Goal: Task Accomplishment & Management: Use online tool/utility

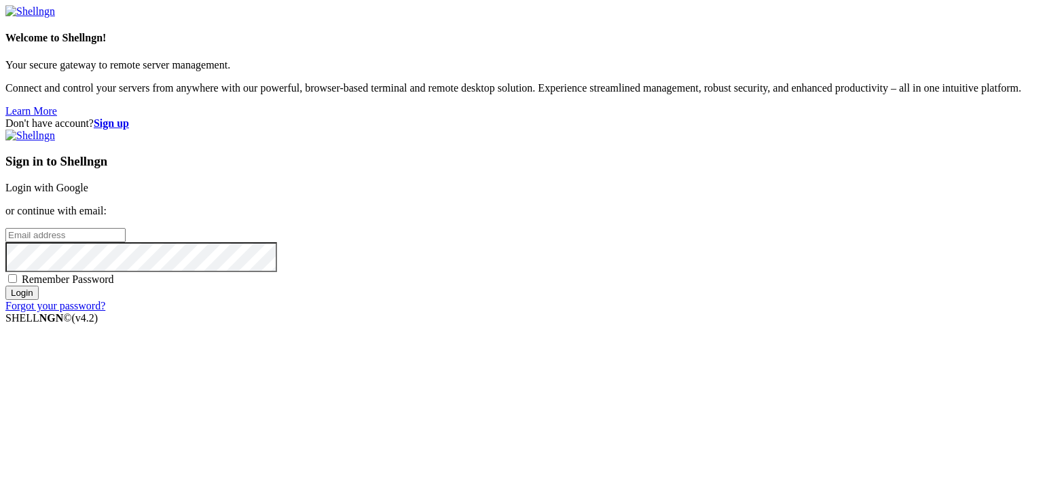
click at [88, 182] on link "Login with Google" at bounding box center [46, 188] width 83 height 12
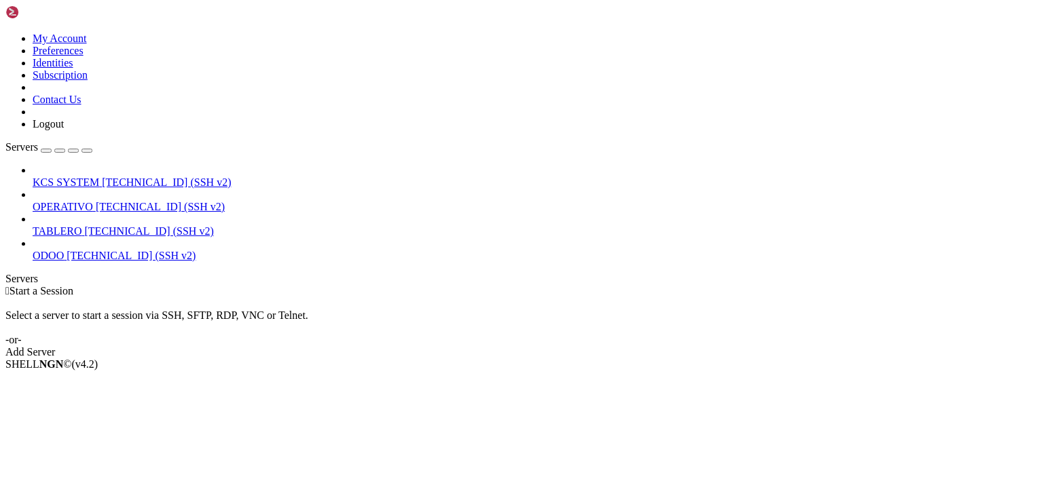
click at [102, 177] on span "[TECHNICAL_ID] (SSH v2)" at bounding box center [166, 183] width 129 height 12
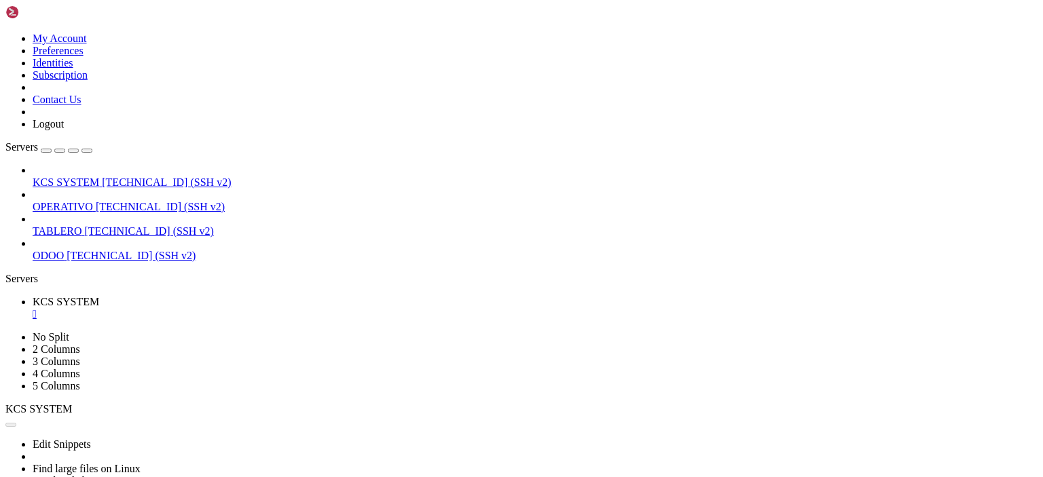
click at [257, 308] on div "" at bounding box center [535, 314] width 1005 height 12
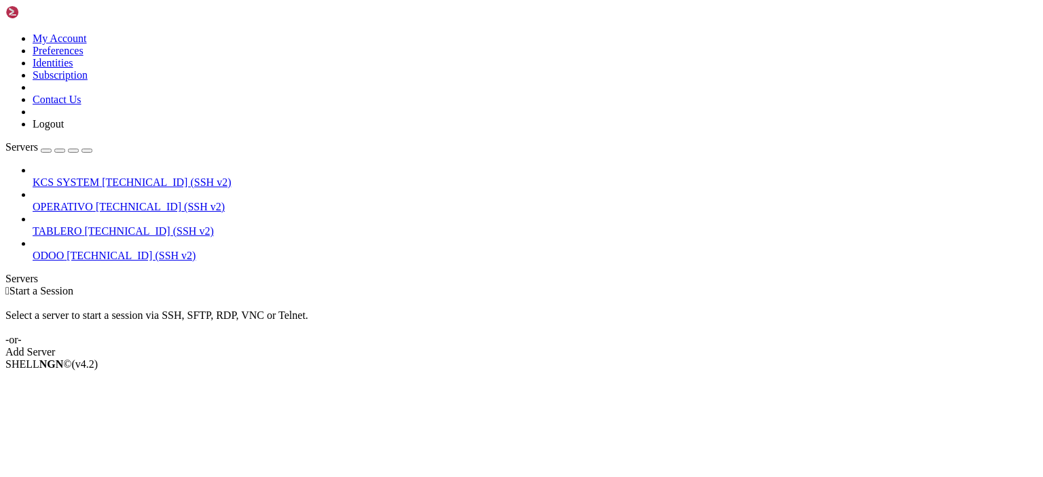
click at [93, 201] on span "OPERATIVO" at bounding box center [63, 207] width 60 height 12
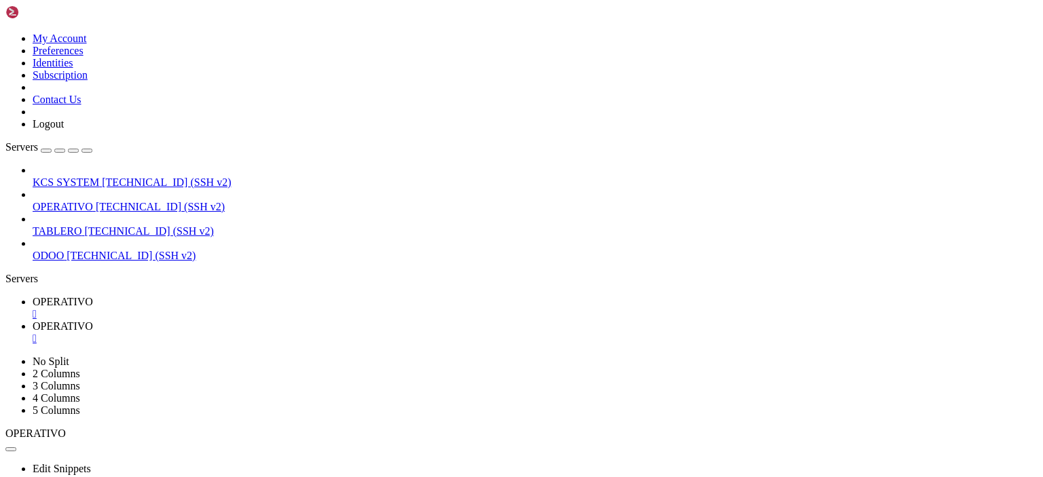
scroll to position [454, 0]
type input "/home/ubuntu/51-app-NEW-SYNC2"
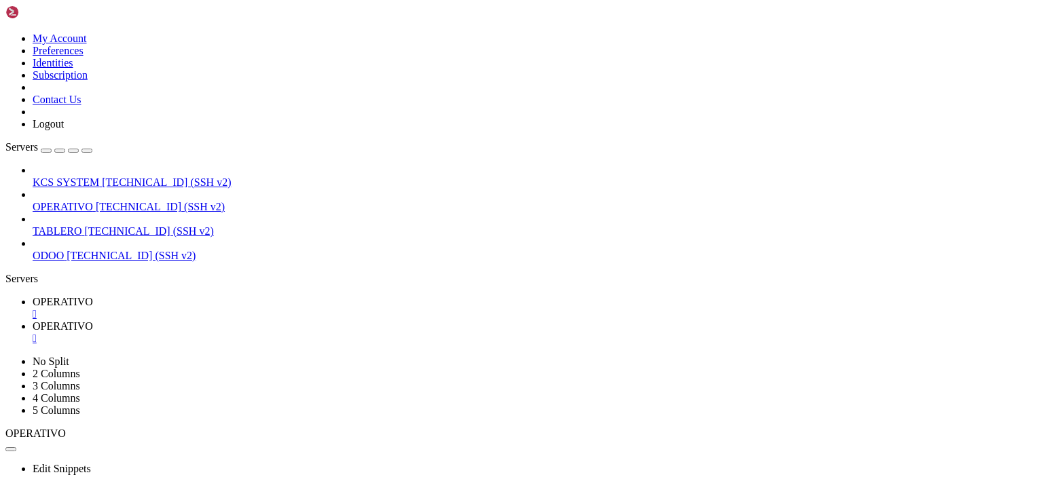
type textarea "[DOMAIN_NAME]('Fin del script sincronizador1.')"
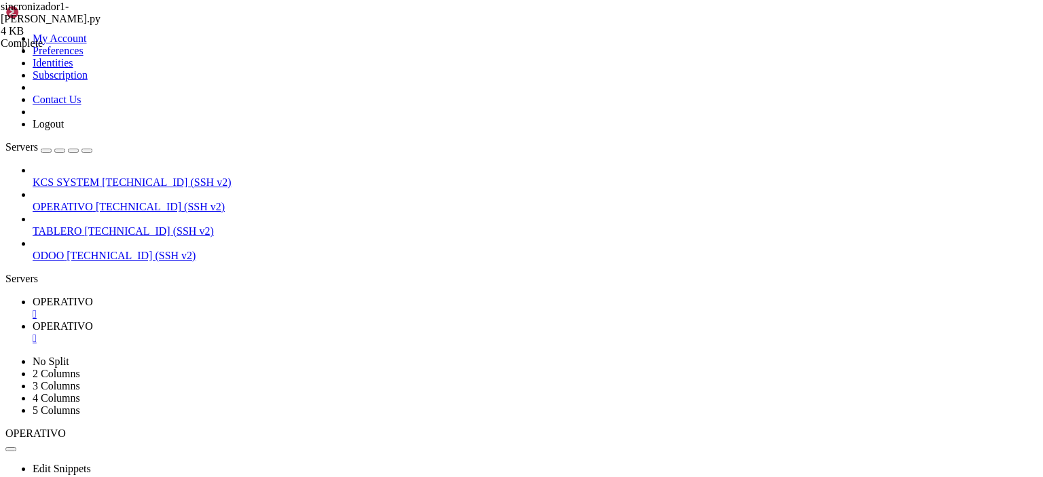
paste textarea
click at [211, 296] on link "OPERATIVO " at bounding box center [535, 308] width 1005 height 24
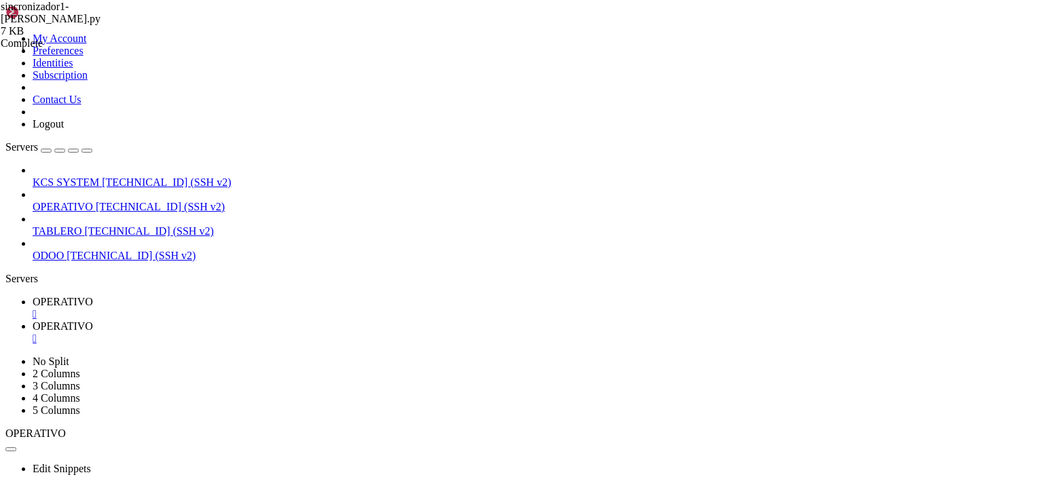
click at [93, 321] on span "OPERATIVO" at bounding box center [63, 327] width 60 height 12
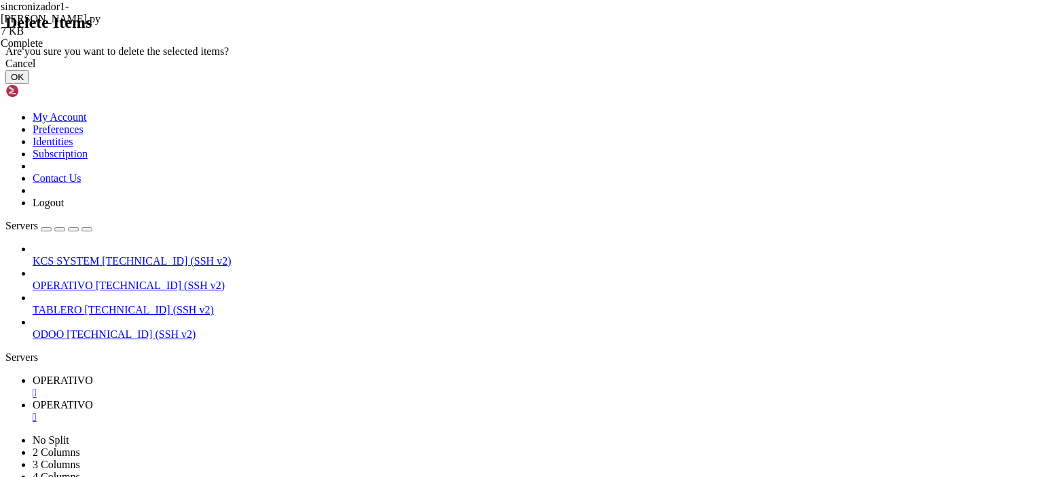
click at [29, 84] on button "OK" at bounding box center [17, 77] width 24 height 14
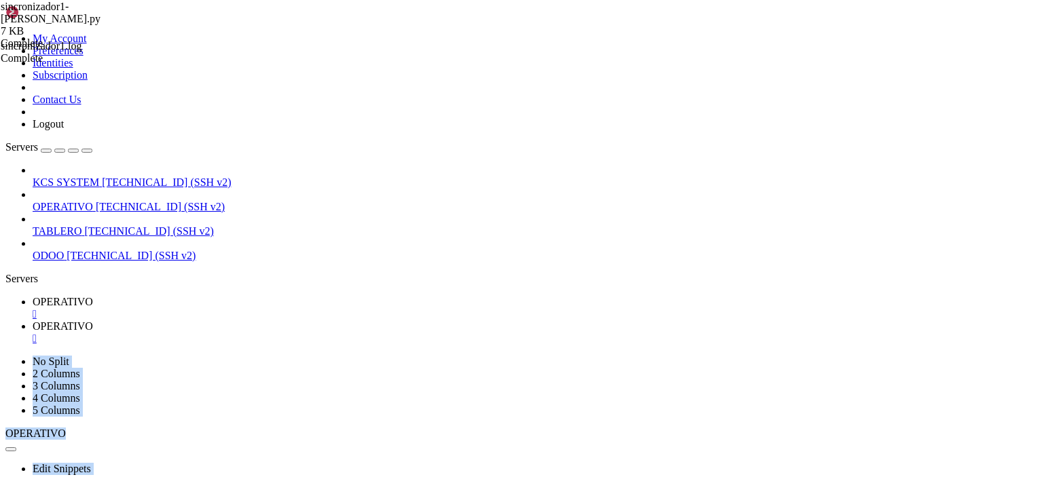
click at [93, 296] on span "OPERATIVO" at bounding box center [63, 302] width 60 height 12
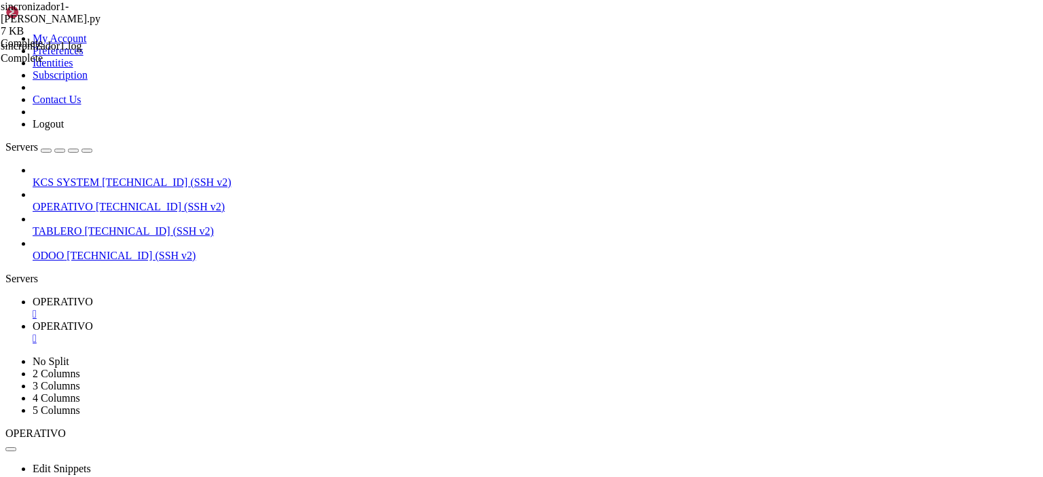
click at [93, 321] on span "OPERATIVO" at bounding box center [63, 327] width 60 height 12
click at [259, 308] on div "" at bounding box center [535, 314] width 1005 height 12
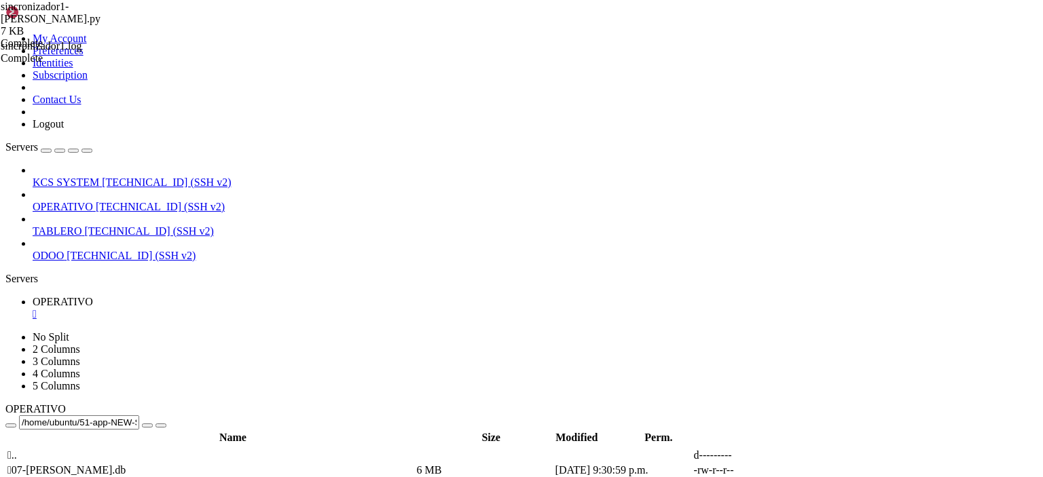
click at [259, 308] on div "" at bounding box center [535, 314] width 1005 height 12
